Goal: Information Seeking & Learning: Check status

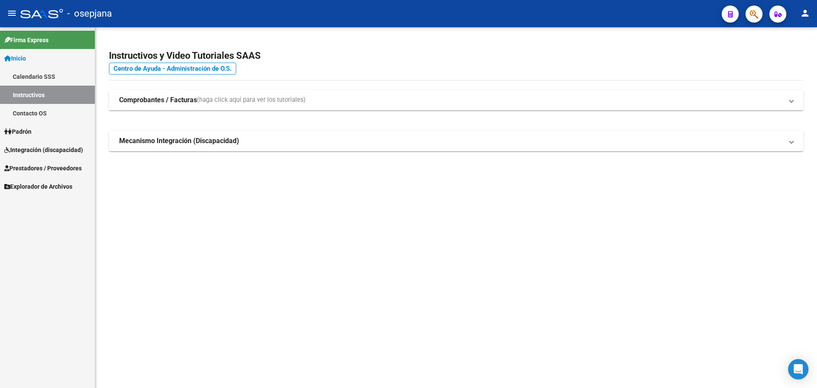
click at [47, 145] on span "Integración (discapacidad)" at bounding box center [43, 149] width 79 height 9
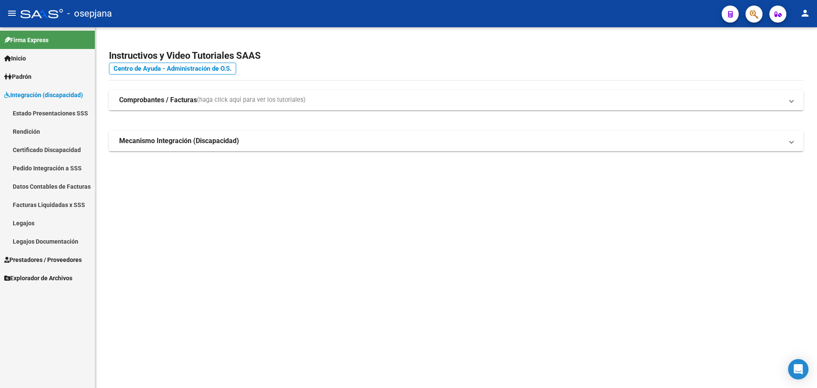
click at [54, 224] on link "Legajos" at bounding box center [47, 223] width 95 height 18
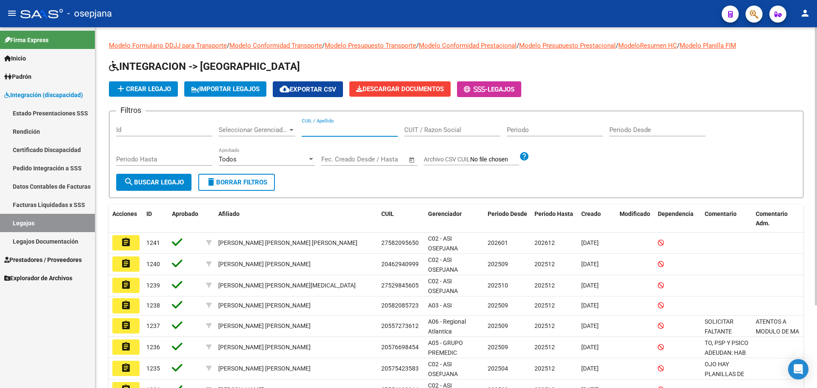
click at [373, 130] on input "CUIL / Apellido" at bounding box center [350, 130] width 96 height 8
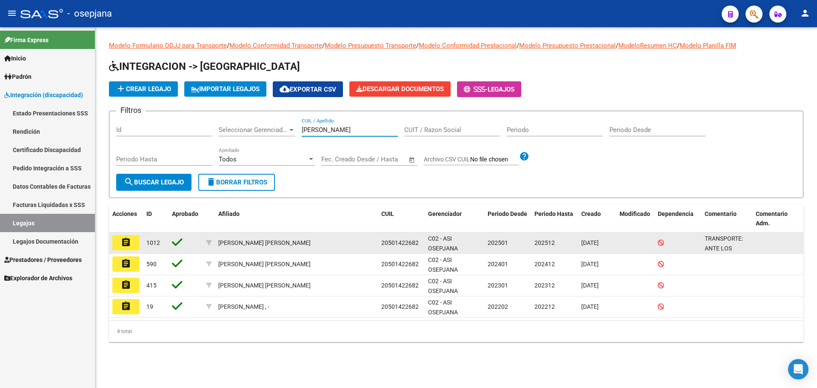
type input "[PERSON_NAME]"
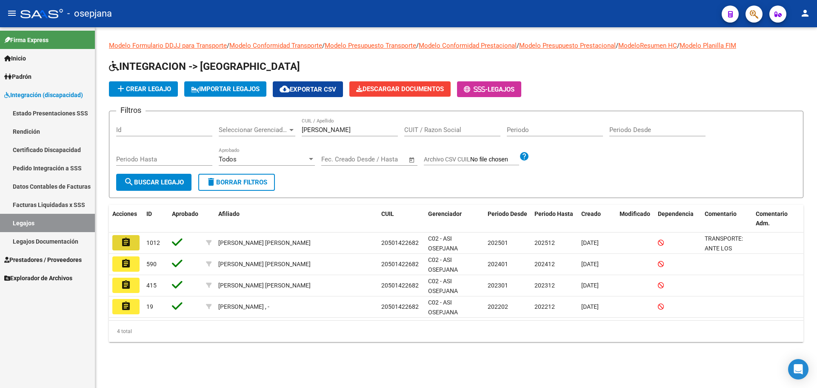
drag, startPoint x: 118, startPoint y: 243, endPoint x: 174, endPoint y: 257, distance: 58.0
click at [119, 243] on button "assignment" at bounding box center [125, 242] width 27 height 15
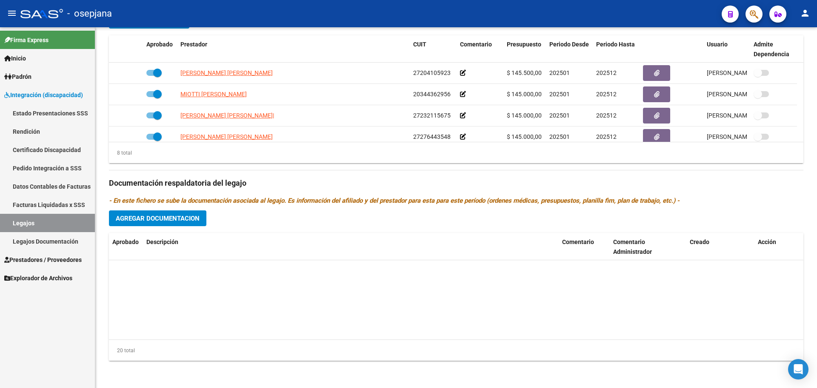
scroll to position [349, 0]
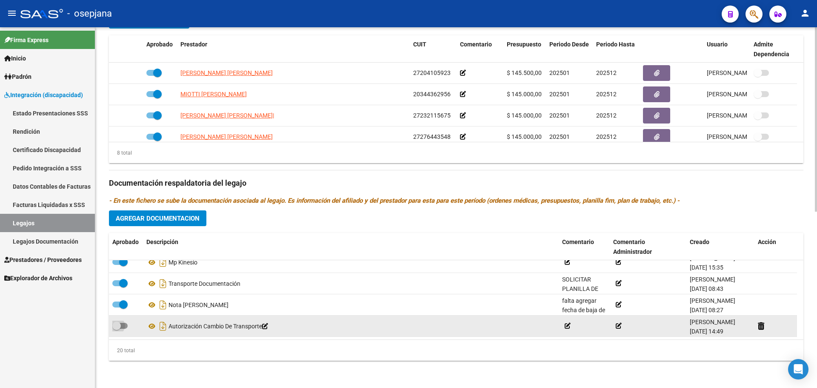
click at [120, 323] on span at bounding box center [116, 325] width 9 height 9
click at [117, 329] on input "checkbox" at bounding box center [116, 329] width 0 height 0
checkbox input "true"
click at [150, 325] on icon at bounding box center [151, 326] width 11 height 10
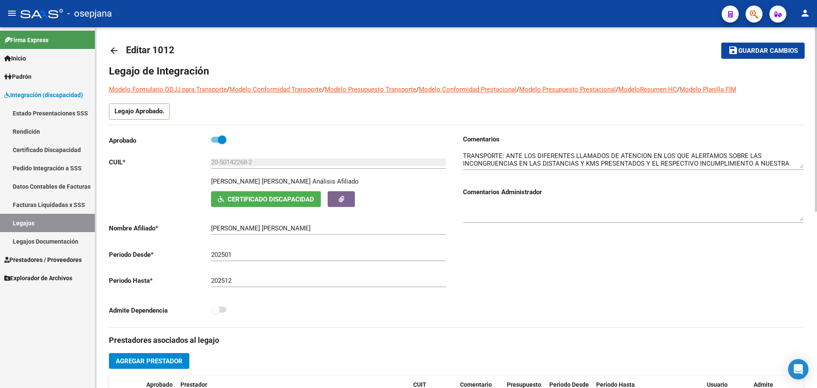
scroll to position [0, 0]
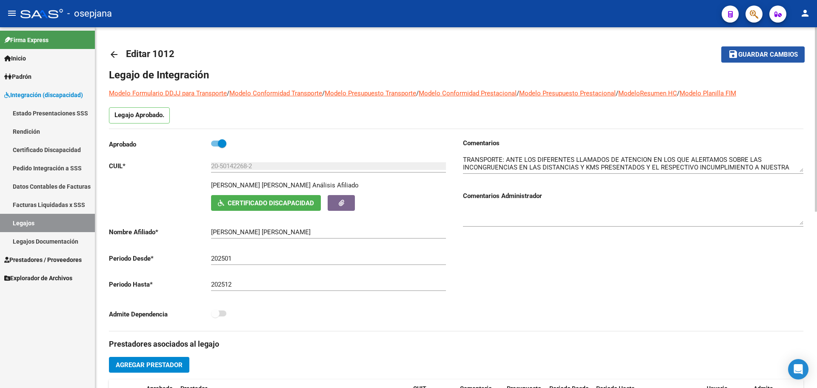
click at [750, 57] on span "Guardar cambios" at bounding box center [768, 55] width 60 height 8
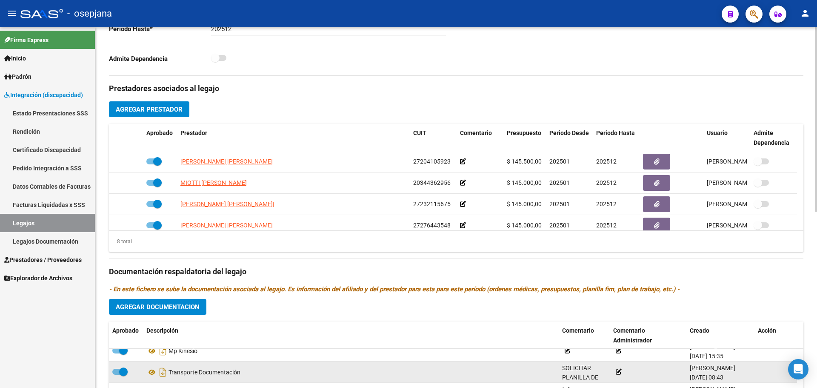
scroll to position [344, 0]
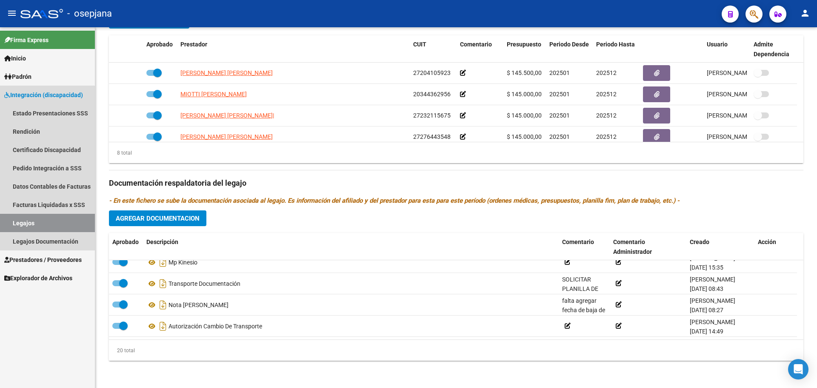
click at [40, 221] on link "Legajos" at bounding box center [47, 223] width 95 height 18
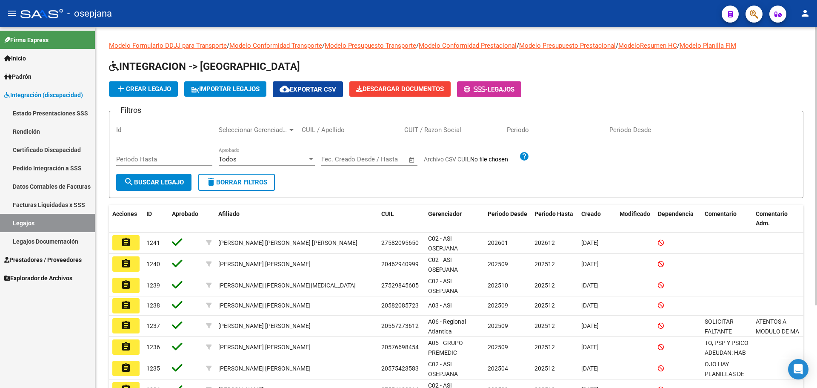
click at [522, 132] on input "Periodo" at bounding box center [555, 130] width 96 height 8
type input "2025"
click at [592, 148] on div "Filtros Id Seleccionar Gerenciador Seleccionar Gerenciador CUIL / Apellido CUIT…" at bounding box center [456, 146] width 680 height 56
click at [624, 130] on input "Periodo Desde" at bounding box center [657, 130] width 96 height 8
type input "102025"
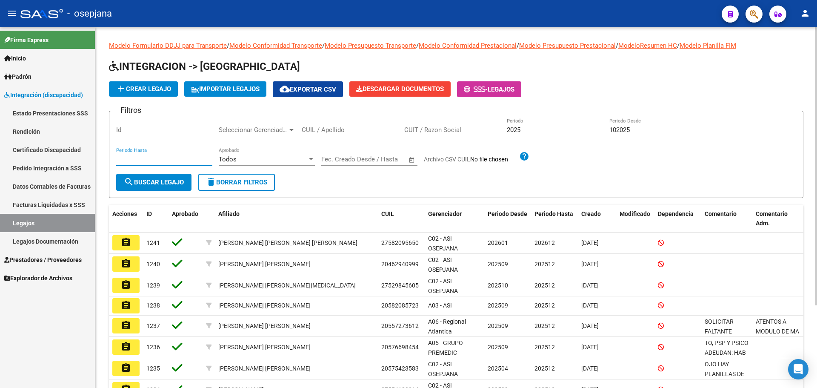
click at [139, 162] on input "Periodo Hasta" at bounding box center [164, 159] width 96 height 8
type input "122025"
click at [151, 182] on span "search Buscar Legajo" at bounding box center [154, 182] width 60 height 8
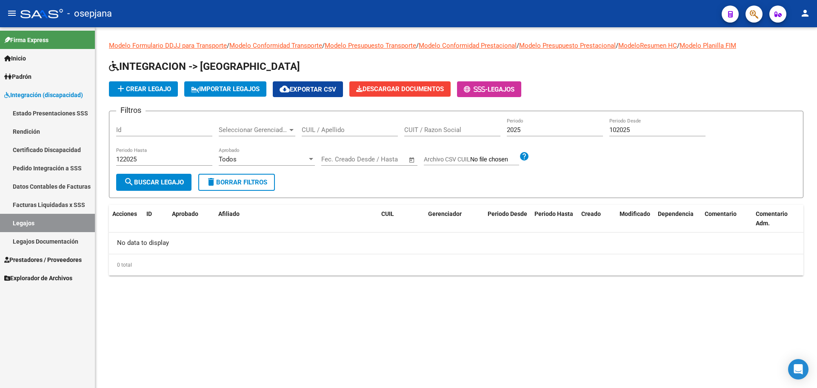
click at [235, 175] on button "delete Borrar Filtros" at bounding box center [236, 182] width 77 height 17
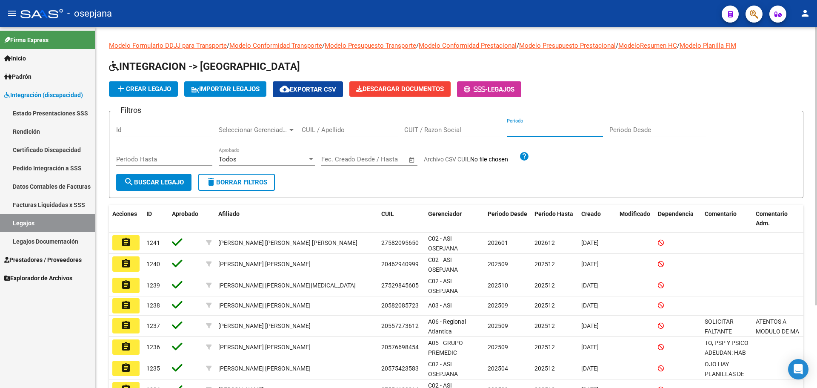
click at [534, 130] on input "Periodo" at bounding box center [555, 130] width 96 height 8
type input "2025"
click at [314, 91] on span "cloud_download Exportar CSV" at bounding box center [308, 90] width 57 height 8
click at [270, 158] on div "Todos" at bounding box center [263, 159] width 89 height 8
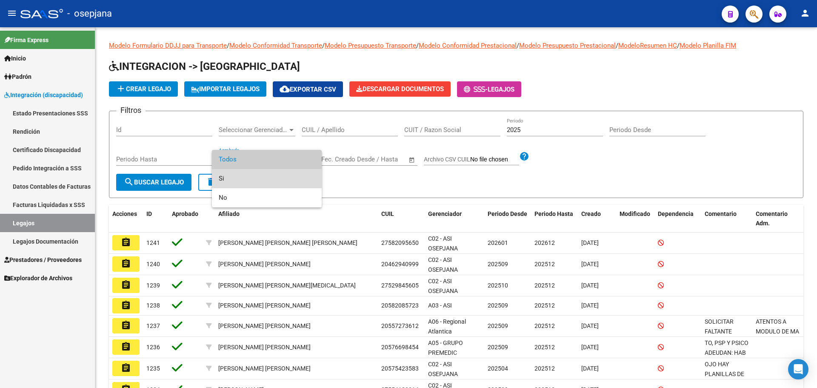
click at [270, 178] on span "Si" at bounding box center [267, 178] width 96 height 19
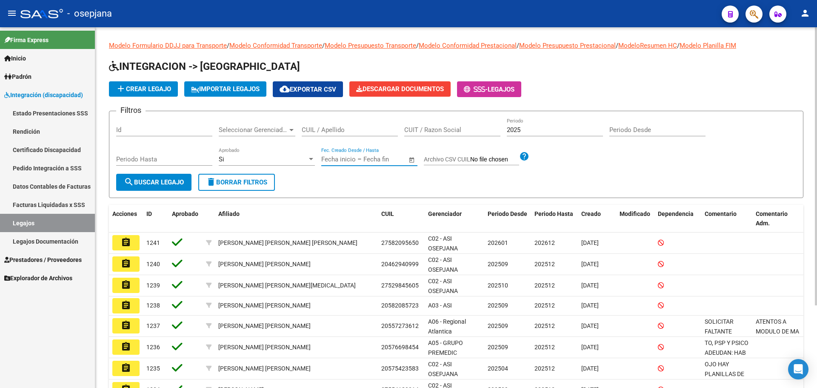
click at [347, 158] on input "text" at bounding box center [338, 159] width 34 height 8
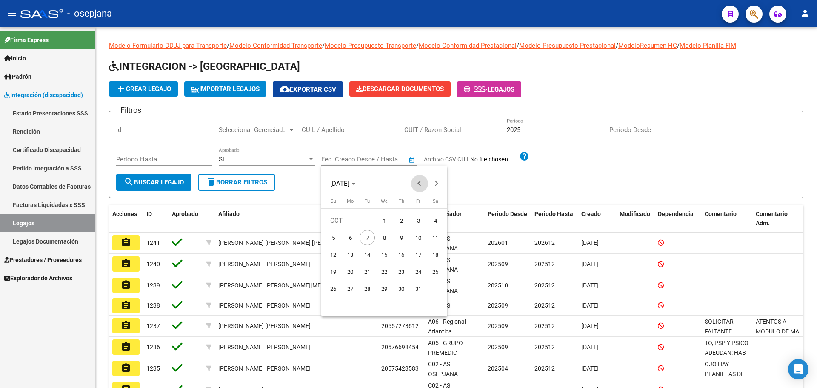
click at [417, 186] on span "Previous month" at bounding box center [419, 183] width 17 height 17
click at [415, 184] on span "Previous month" at bounding box center [419, 183] width 17 height 17
click at [413, 184] on span "Previous month" at bounding box center [419, 183] width 17 height 17
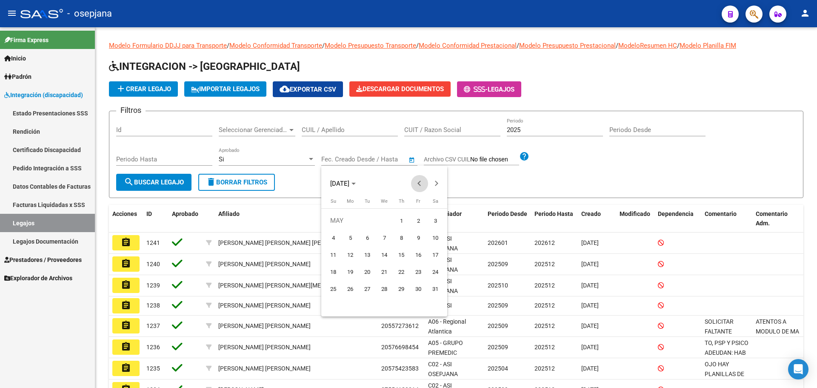
click at [413, 184] on span "Previous month" at bounding box center [419, 183] width 17 height 17
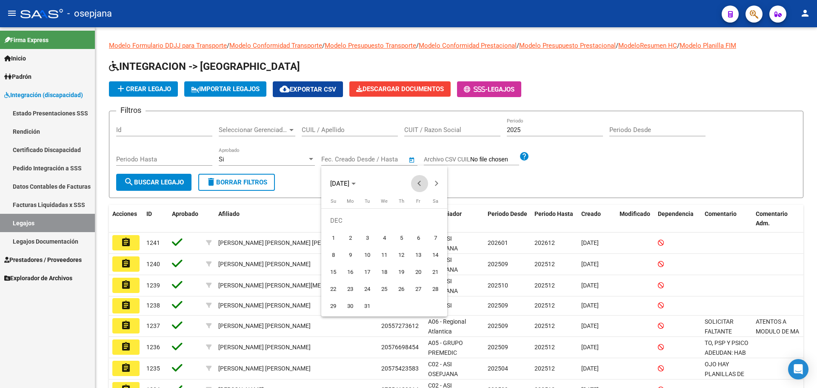
click at [413, 184] on span "Previous month" at bounding box center [419, 183] width 17 height 17
click at [482, 184] on div at bounding box center [408, 194] width 817 height 388
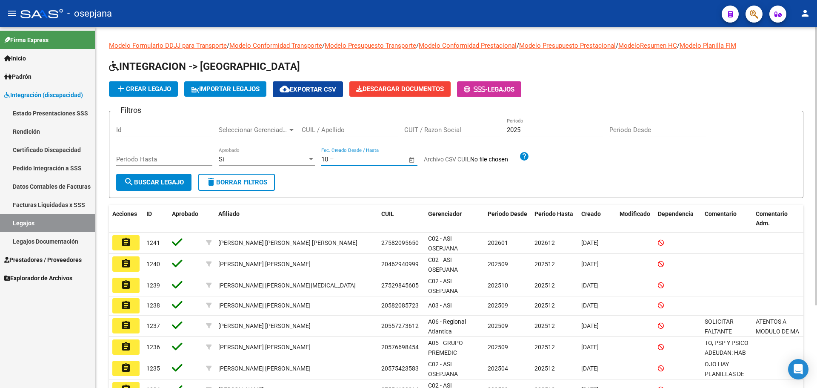
type input "1"
type input "[DATE]"
click at [411, 161] on span "Open calendar" at bounding box center [412, 159] width 20 height 20
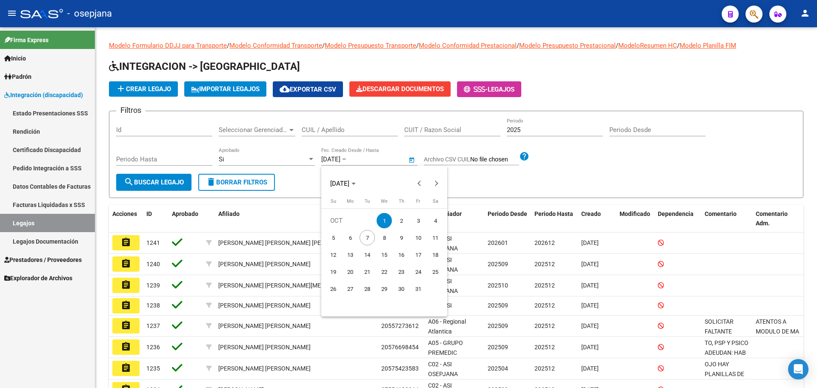
click at [380, 159] on div at bounding box center [408, 194] width 817 height 388
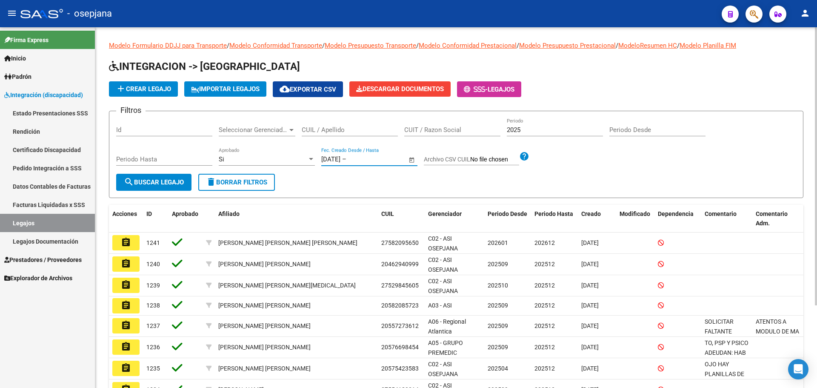
click at [379, 162] on input "text" at bounding box center [368, 159] width 41 height 8
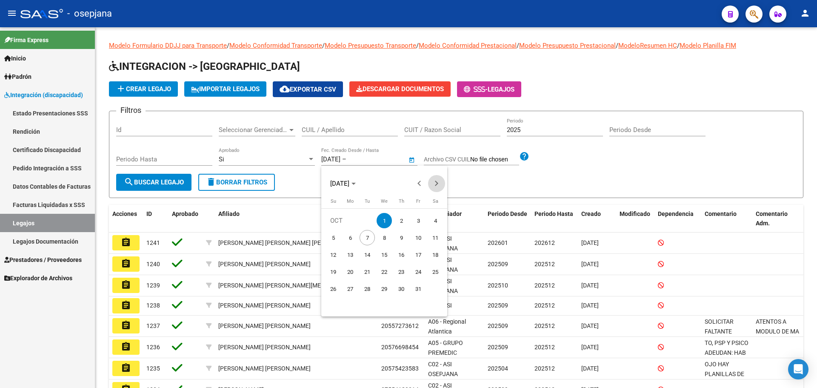
click at [440, 181] on span "Next month" at bounding box center [436, 183] width 17 height 17
click at [422, 181] on span "Previous month" at bounding box center [419, 183] width 17 height 17
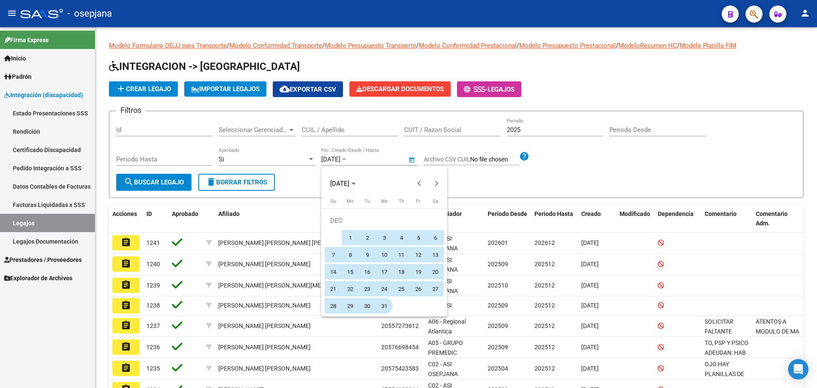
click at [382, 309] on span "31" at bounding box center [384, 305] width 15 height 15
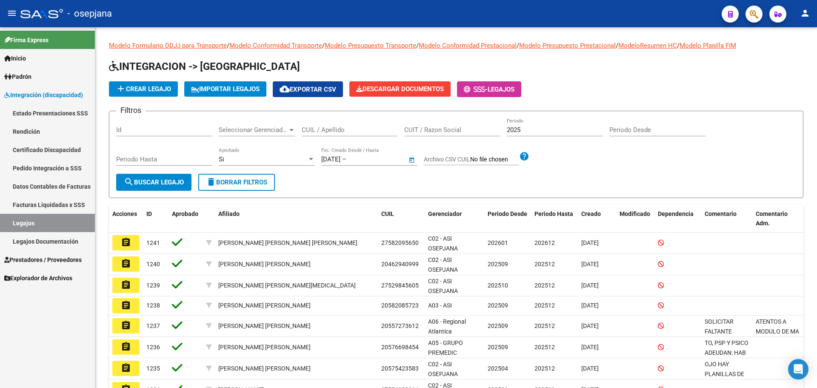
type input "[DATE]"
click at [489, 193] on form "Filtros Id Seleccionar Gerenciador Seleccionar Gerenciador CUIL / Apellido CUIT…" at bounding box center [456, 154] width 694 height 87
click at [453, 153] on app-file-filter "Archivo CSV CUIL help" at bounding box center [477, 157] width 106 height 13
click at [163, 178] on span "search Buscar Legajo" at bounding box center [154, 182] width 60 height 8
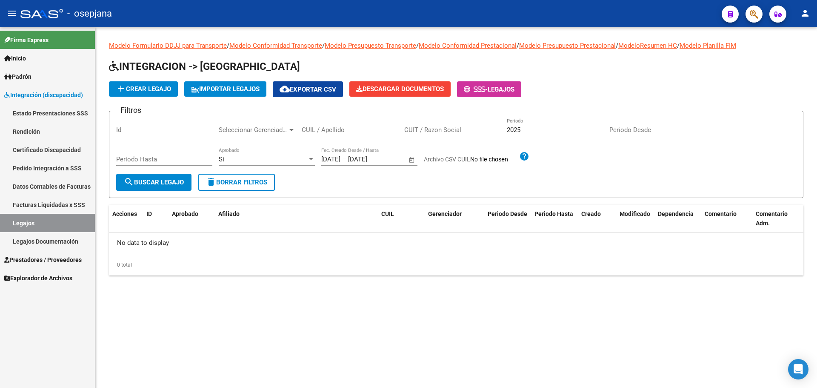
click at [494, 158] on input "Archivo CSV CUIL" at bounding box center [494, 160] width 49 height 8
click at [247, 178] on span "delete Borrar Filtros" at bounding box center [236, 182] width 61 height 8
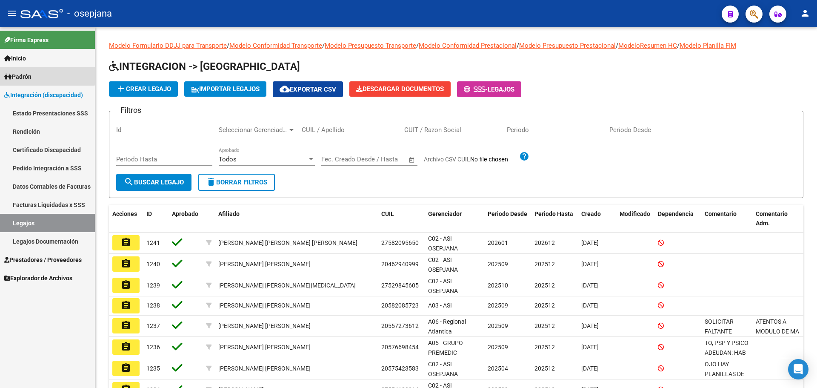
click at [36, 72] on link "Padrón" at bounding box center [47, 76] width 95 height 18
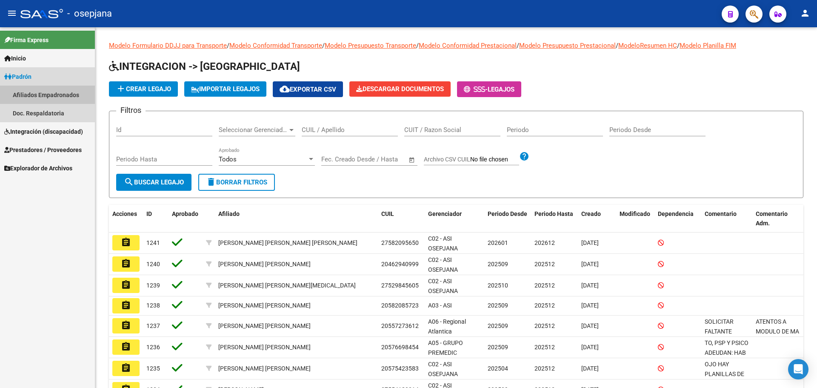
click at [59, 95] on link "Afiliados Empadronados" at bounding box center [47, 95] width 95 height 18
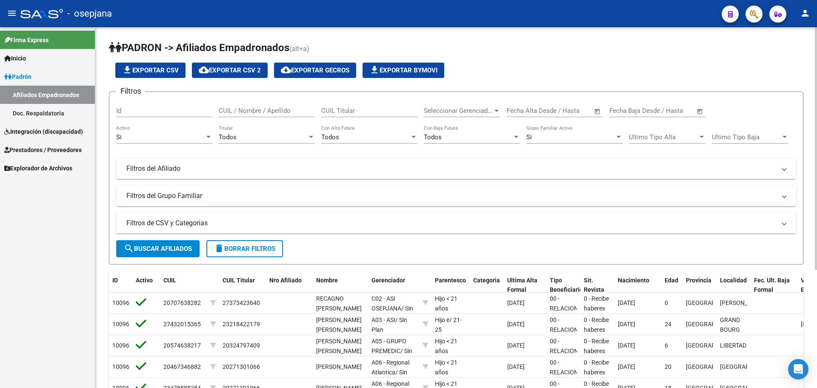
click at [206, 225] on mat-panel-title "Filtros de CSV y Categorias" at bounding box center [450, 222] width 649 height 9
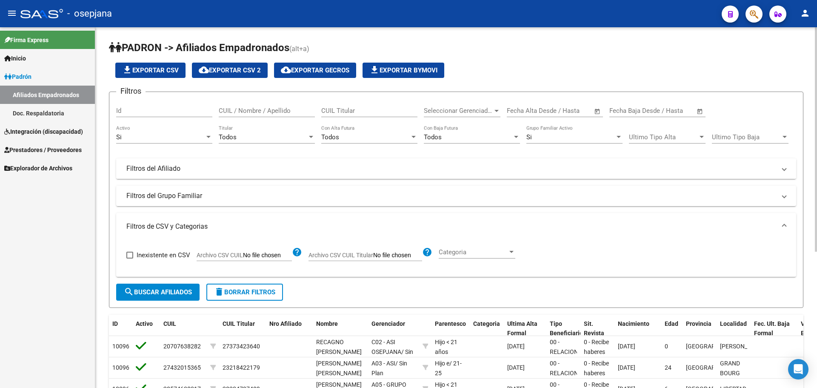
click at [193, 167] on mat-panel-title "Filtros del Afiliado" at bounding box center [450, 168] width 649 height 9
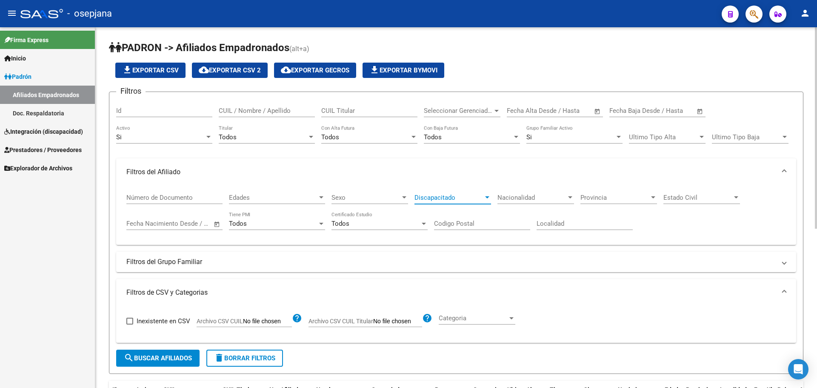
click at [420, 196] on span "Discapacitado" at bounding box center [448, 198] width 69 height 8
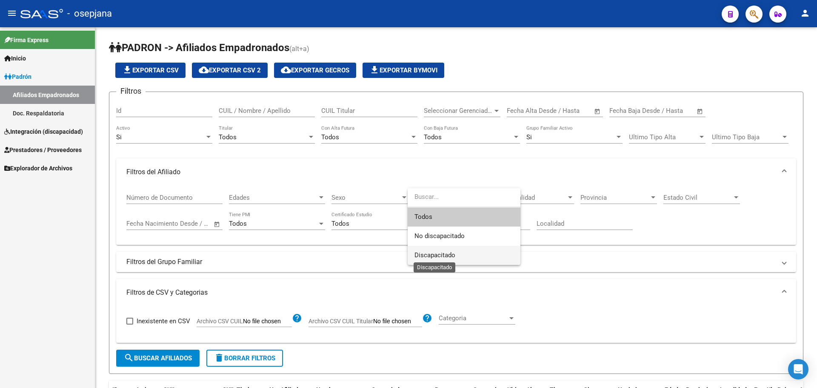
click at [432, 257] on span "Discapacitado" at bounding box center [434, 255] width 41 height 8
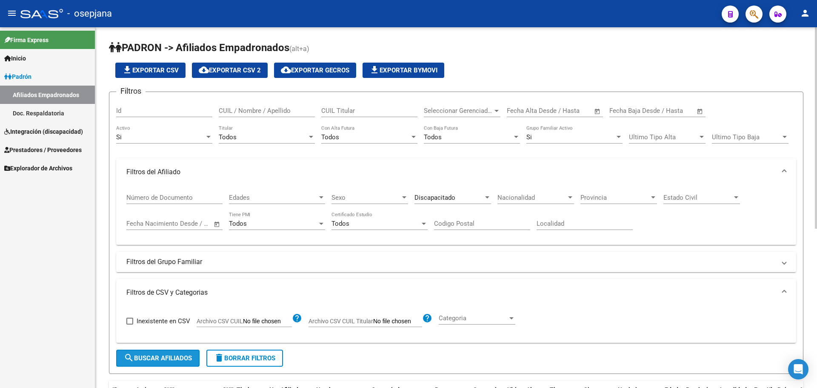
click at [165, 353] on button "search Buscar Afiliados" at bounding box center [157, 357] width 83 height 17
click at [379, 195] on span "Sexo" at bounding box center [365, 198] width 69 height 8
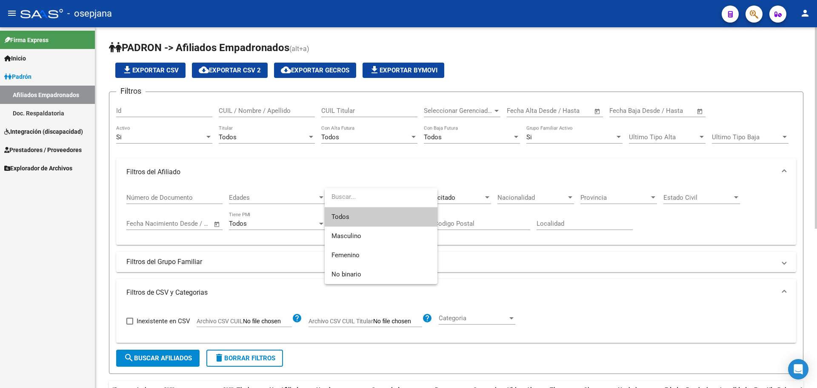
click at [379, 195] on input "dropdown search" at bounding box center [381, 196] width 113 height 19
click at [455, 250] on div at bounding box center [408, 194] width 817 height 388
click at [281, 198] on span "Edades" at bounding box center [273, 198] width 89 height 8
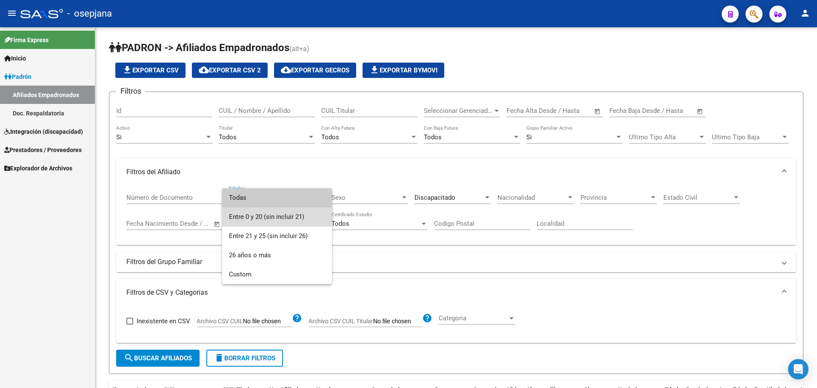
click at [276, 213] on span "Entre 0 y 20 (sin incluir 21)" at bounding box center [277, 216] width 96 height 19
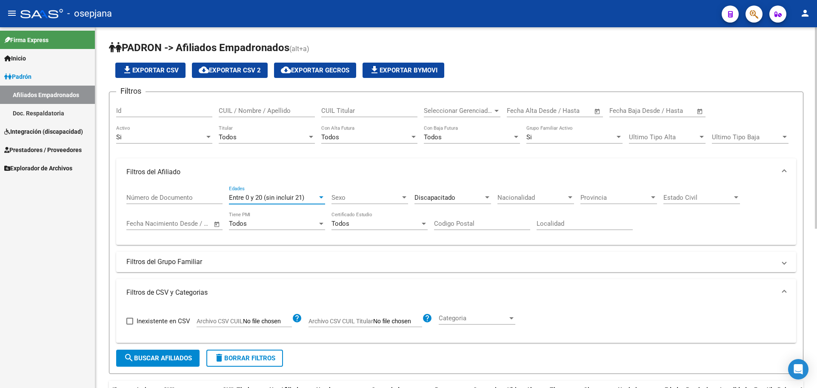
click at [170, 355] on span "search Buscar Afiliados" at bounding box center [158, 358] width 68 height 8
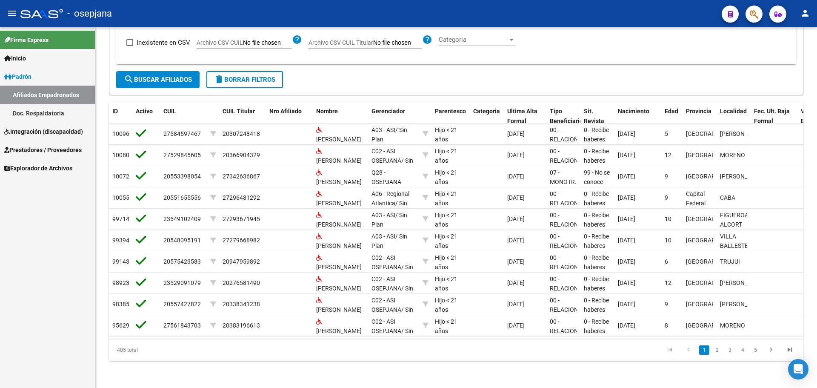
click at [41, 128] on span "Integración (discapacidad)" at bounding box center [43, 131] width 79 height 9
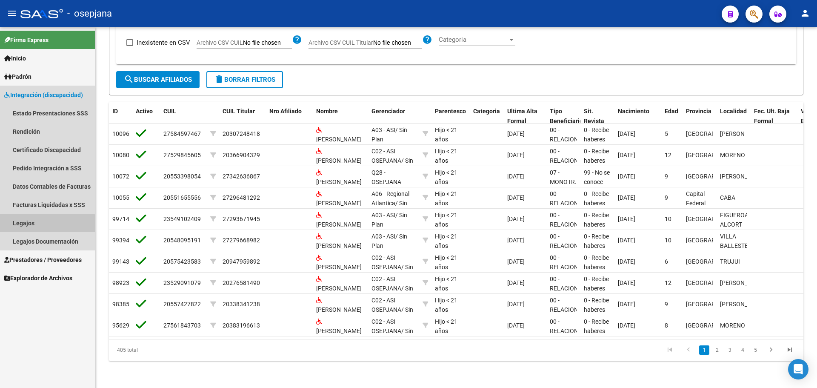
click at [39, 224] on link "Legajos" at bounding box center [47, 223] width 95 height 18
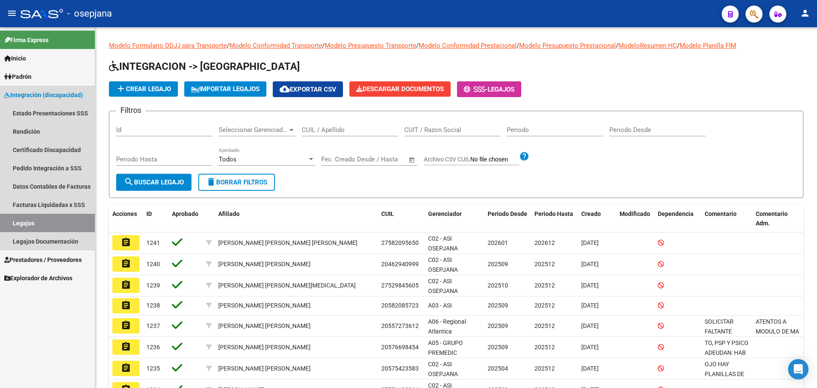
click at [45, 91] on span "Integración (discapacidad)" at bounding box center [43, 94] width 79 height 9
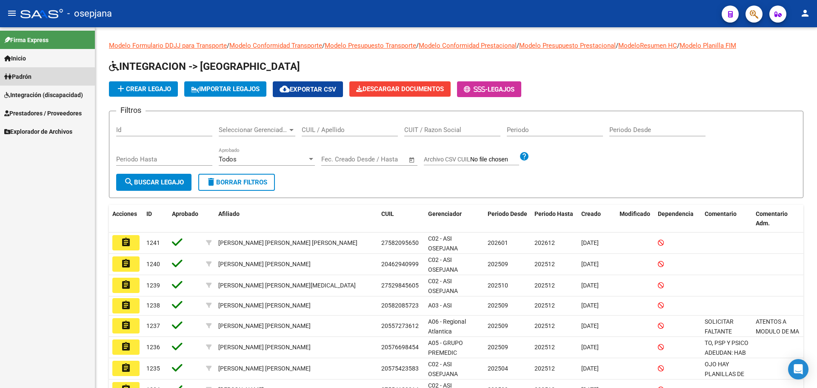
click at [44, 77] on link "Padrón" at bounding box center [47, 76] width 95 height 18
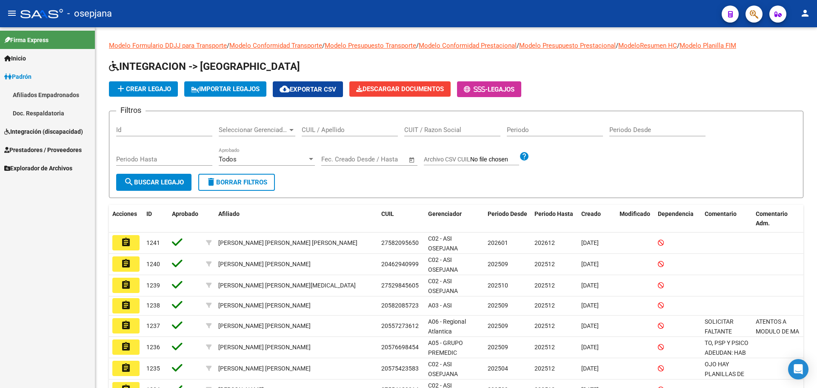
click at [54, 93] on link "Afiliados Empadronados" at bounding box center [47, 95] width 95 height 18
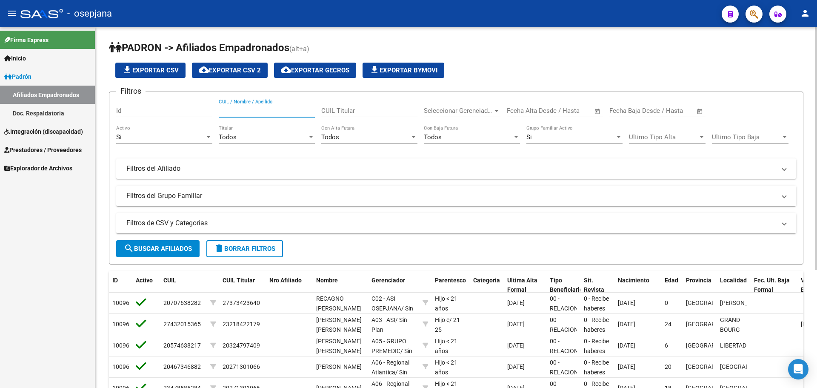
click at [266, 110] on input "CUIL / Nombre / Apellido" at bounding box center [267, 111] width 96 height 8
type input "2758459746"
click at [174, 247] on span "search Buscar Afiliados" at bounding box center [158, 249] width 68 height 8
